Goal: Task Accomplishment & Management: Use online tool/utility

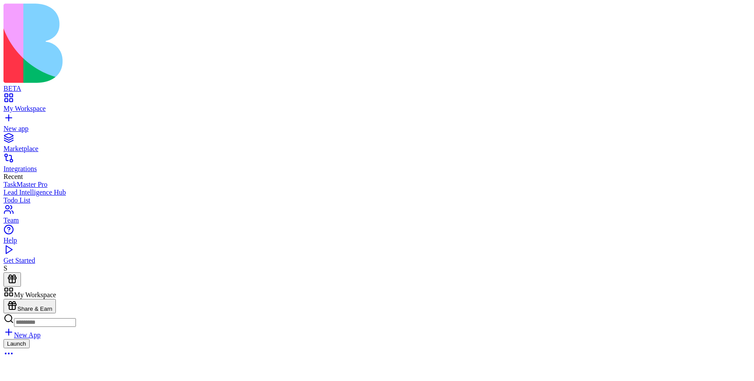
click at [30, 339] on button "Launch" at bounding box center [16, 343] width 26 height 9
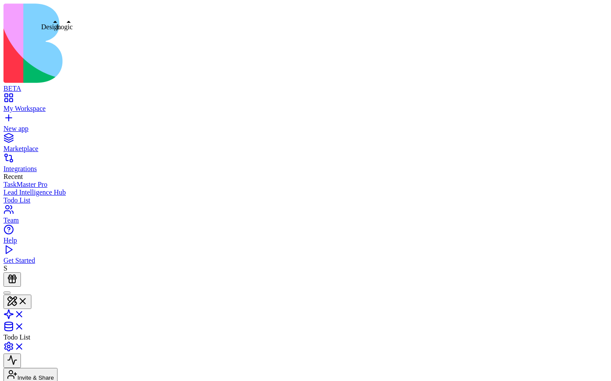
click at [31, 294] on button at bounding box center [17, 301] width 28 height 14
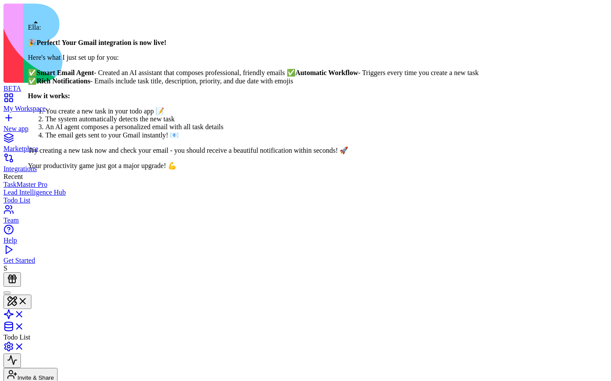
click at [7, 293] on div at bounding box center [7, 293] width 0 height 0
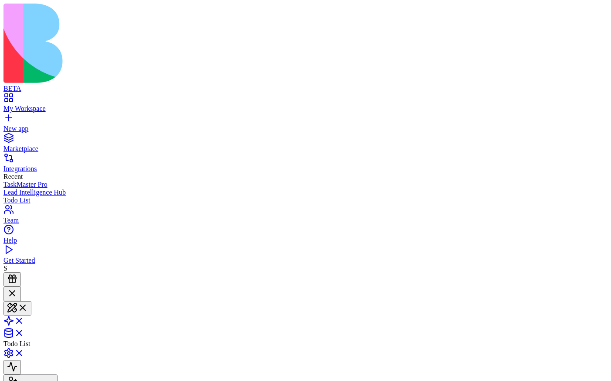
scroll to position [347, 0]
click at [10, 97] on link "My Workspace" at bounding box center [305, 105] width 604 height 16
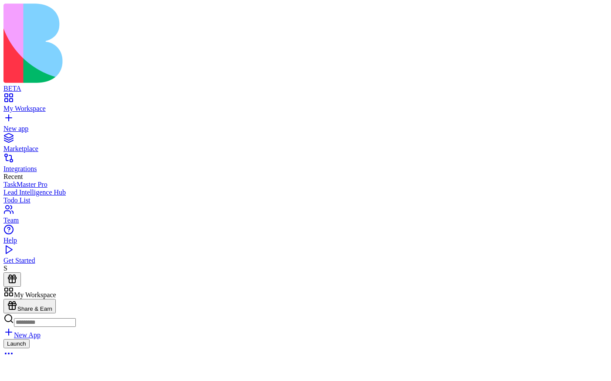
click at [180, 339] on div "Launch" at bounding box center [305, 349] width 604 height 21
